Goal: Check status: Check status

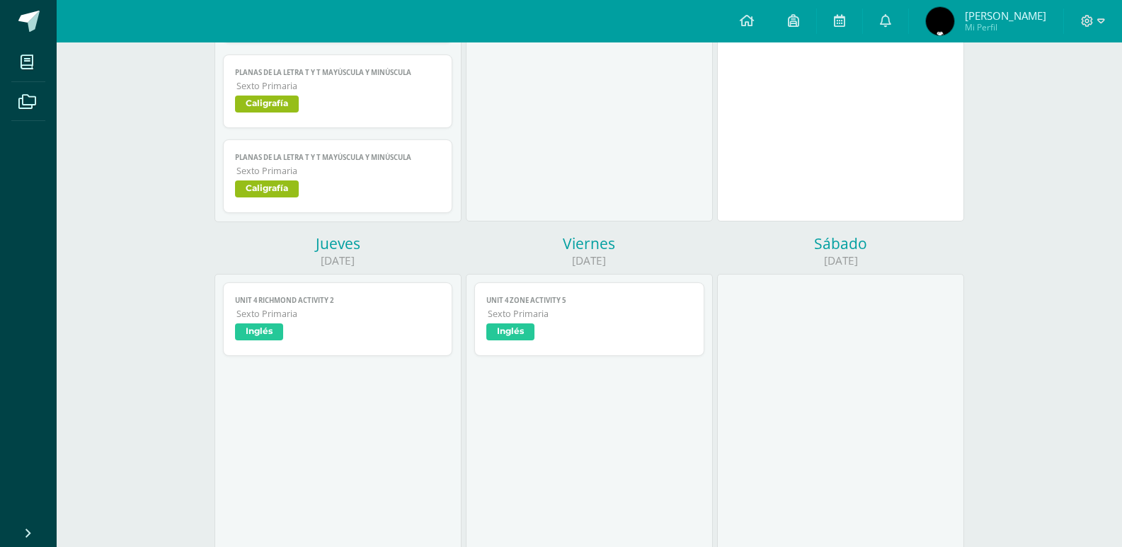
scroll to position [594, 0]
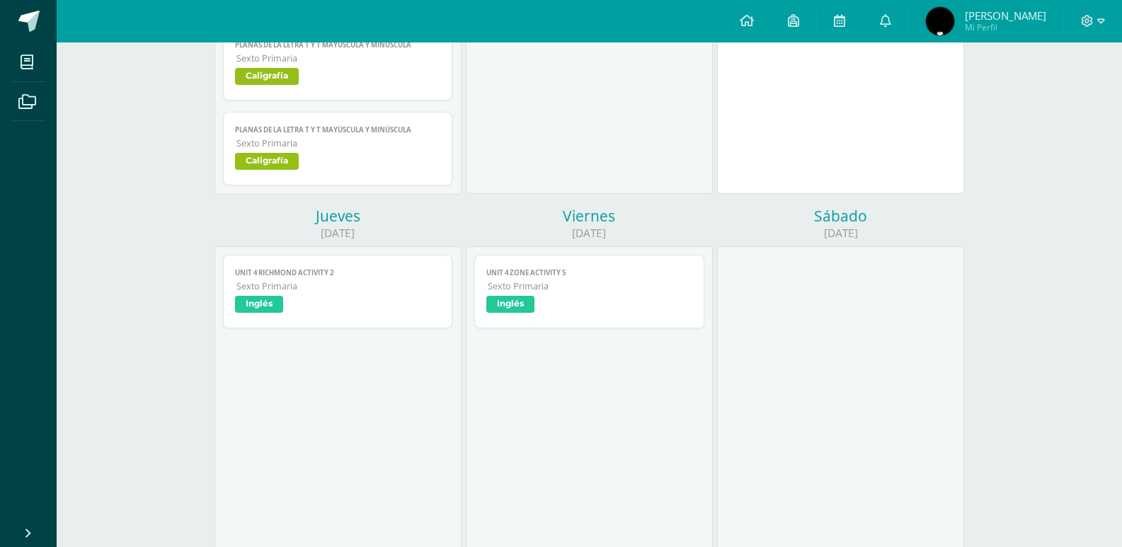
click at [356, 263] on link "Unit 4 Richmond Activity 2 Sexto Primaria Inglés" at bounding box center [338, 292] width 230 height 74
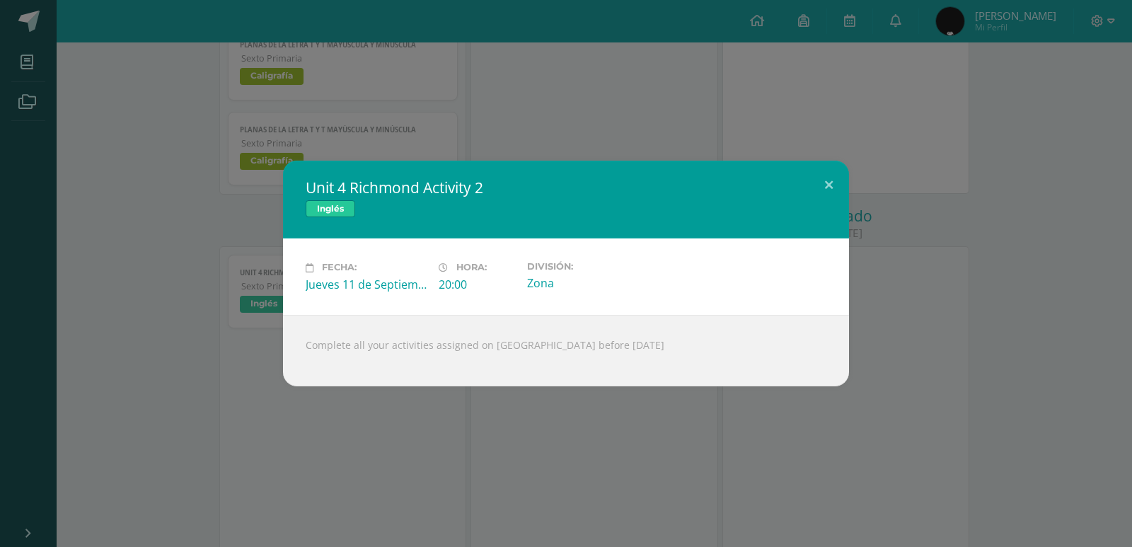
click at [368, 462] on div "Unit 4 Richmond Activity 2 Inglés Fecha: [DATE] Hora: 20:00 División: Zona Load…" at bounding box center [566, 273] width 1132 height 547
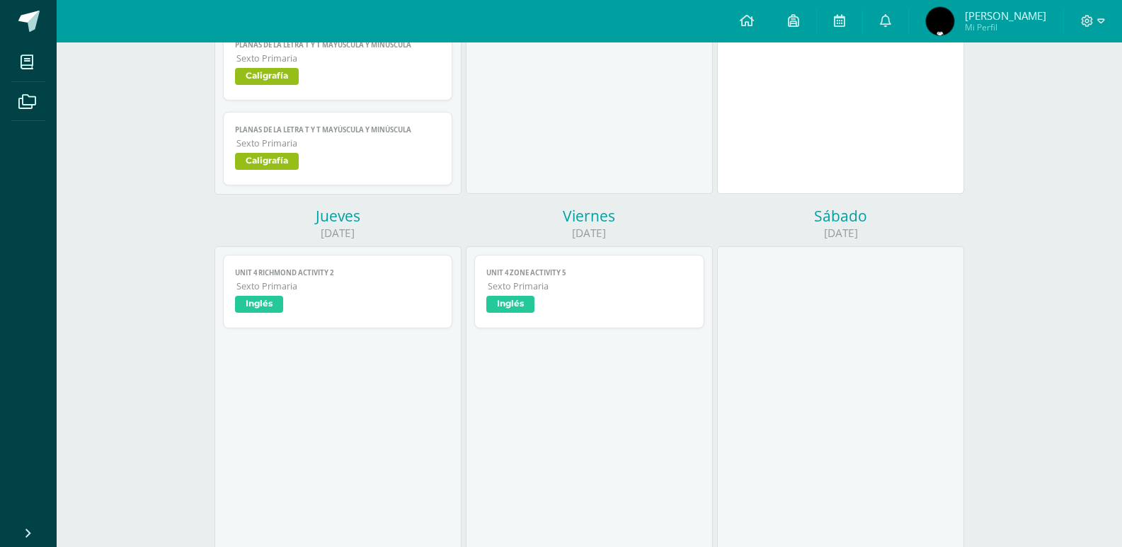
click at [564, 316] on link "Unit 4 Zone Activity 5 Sexto Primaria Inglés" at bounding box center [589, 292] width 230 height 74
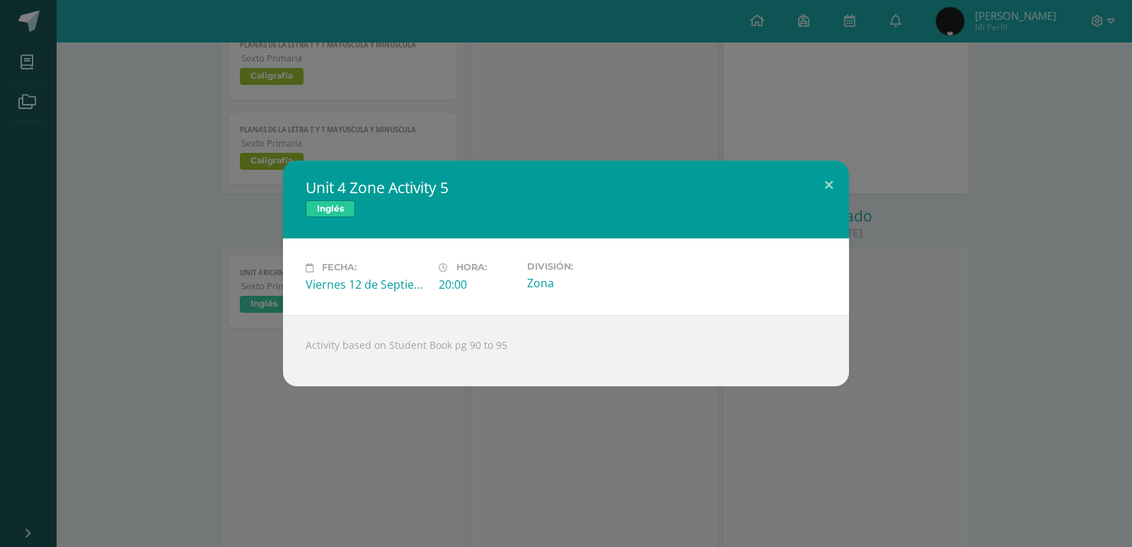
click at [529, 413] on div "Unit 4 Zone Activity 5 Inglés Fecha: [DATE] Hora: 20:00 División: Zona Activity…" at bounding box center [566, 273] width 1132 height 547
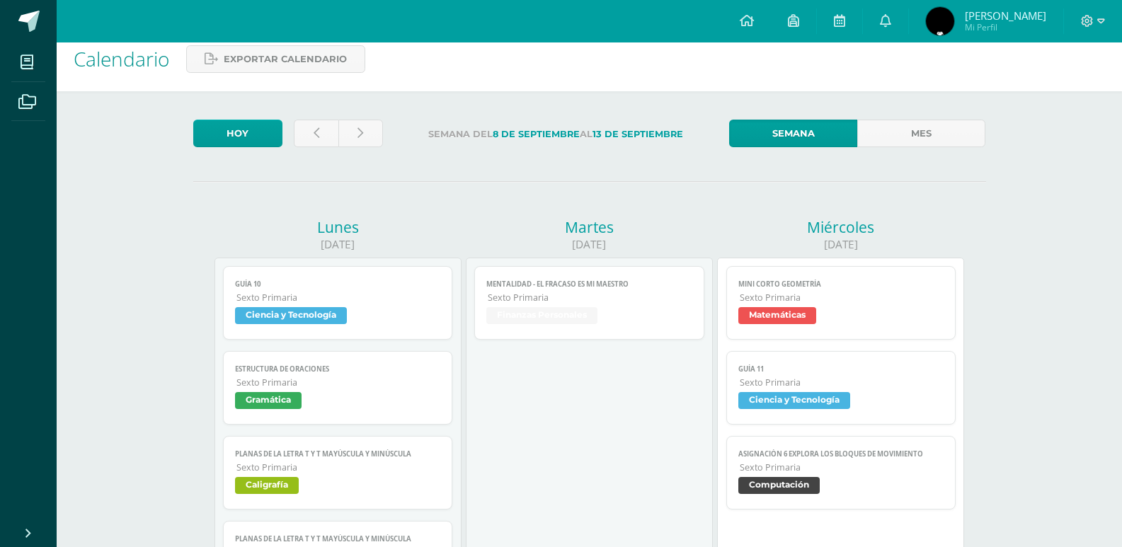
scroll to position [0, 0]
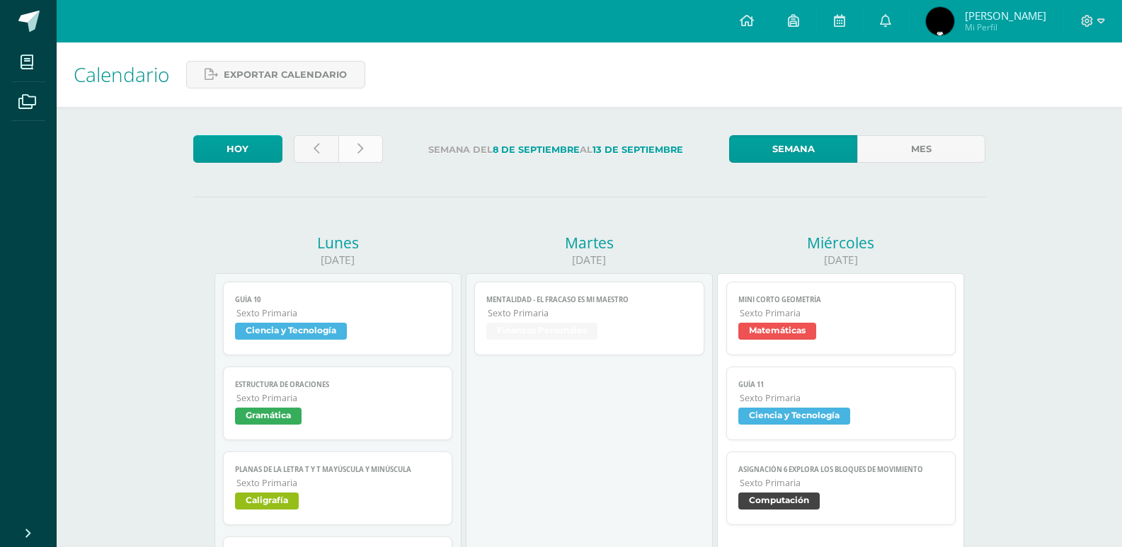
click at [382, 147] on link at bounding box center [360, 149] width 45 height 28
